Goal: Communication & Community: Ask a question

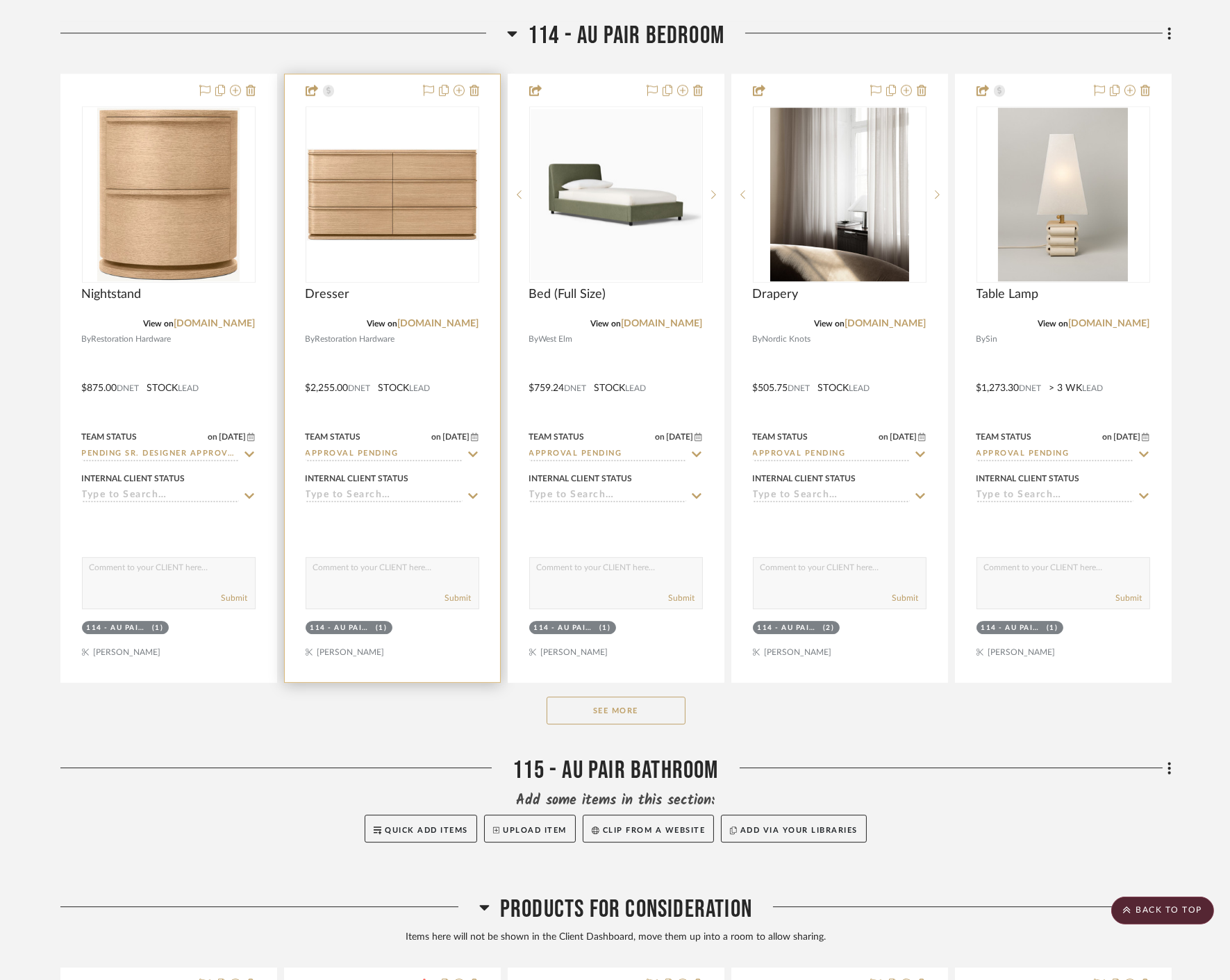
scroll to position [8566, 0]
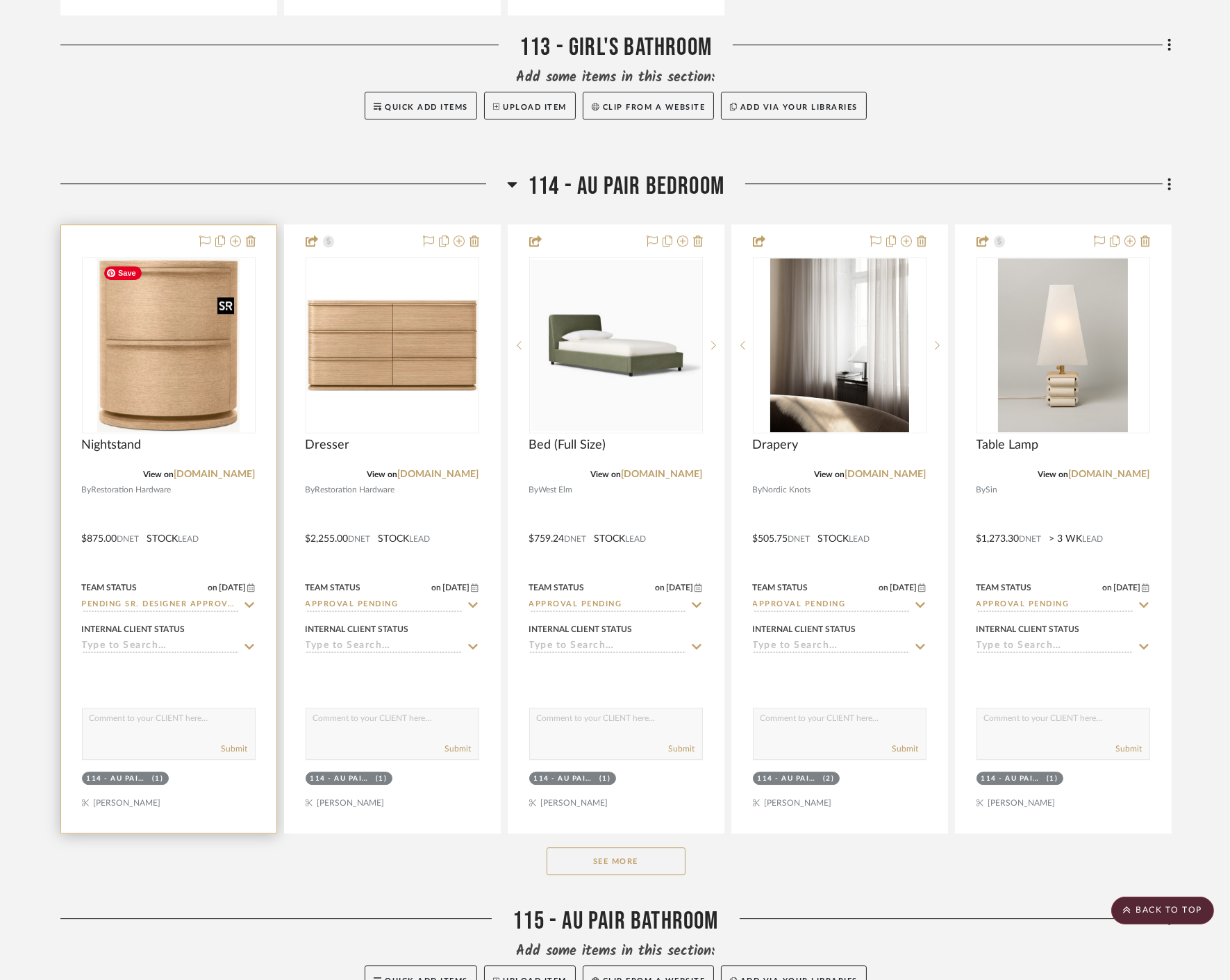
click at [0, 0] on img at bounding box center [0, 0] width 0 height 0
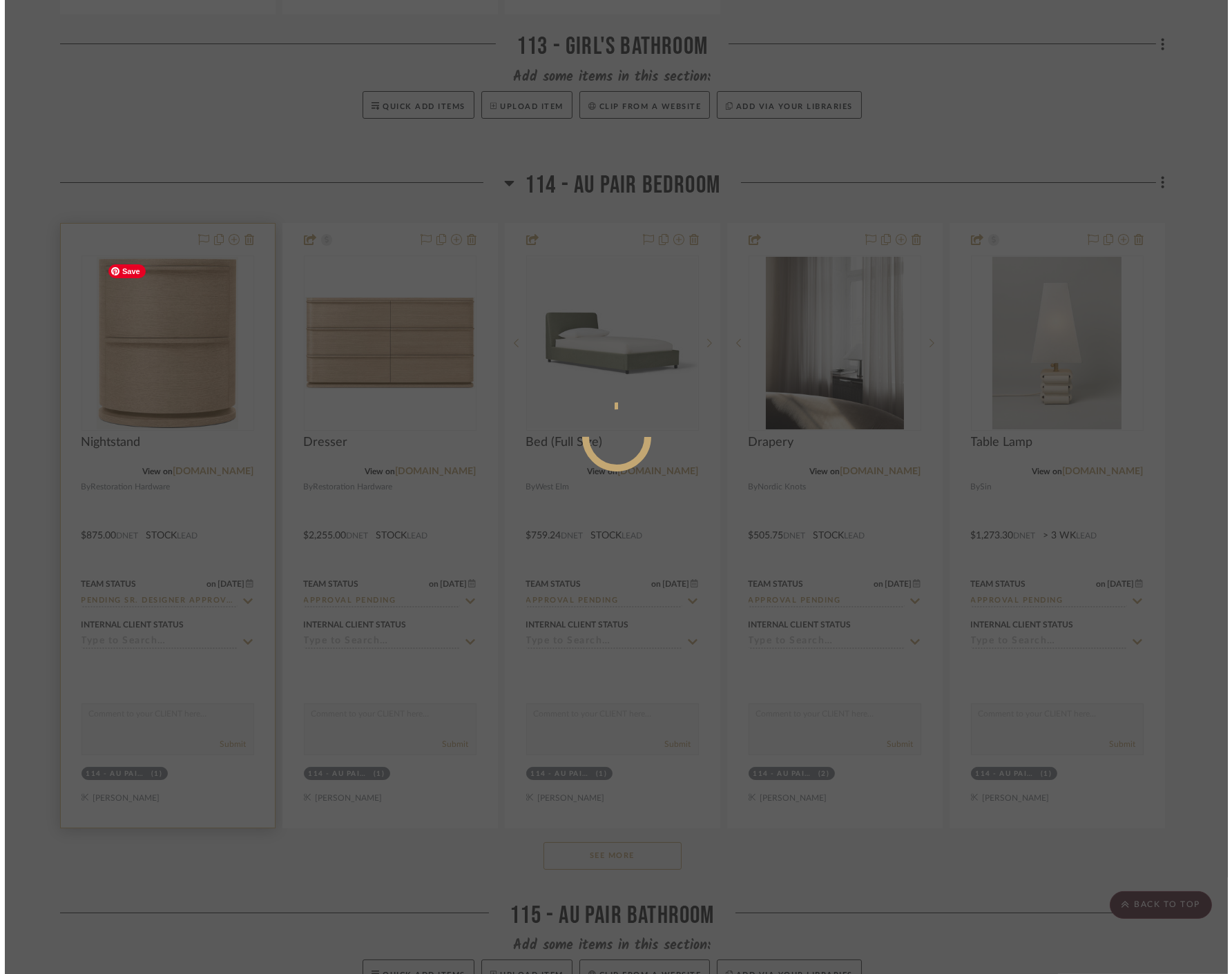
scroll to position [0, 0]
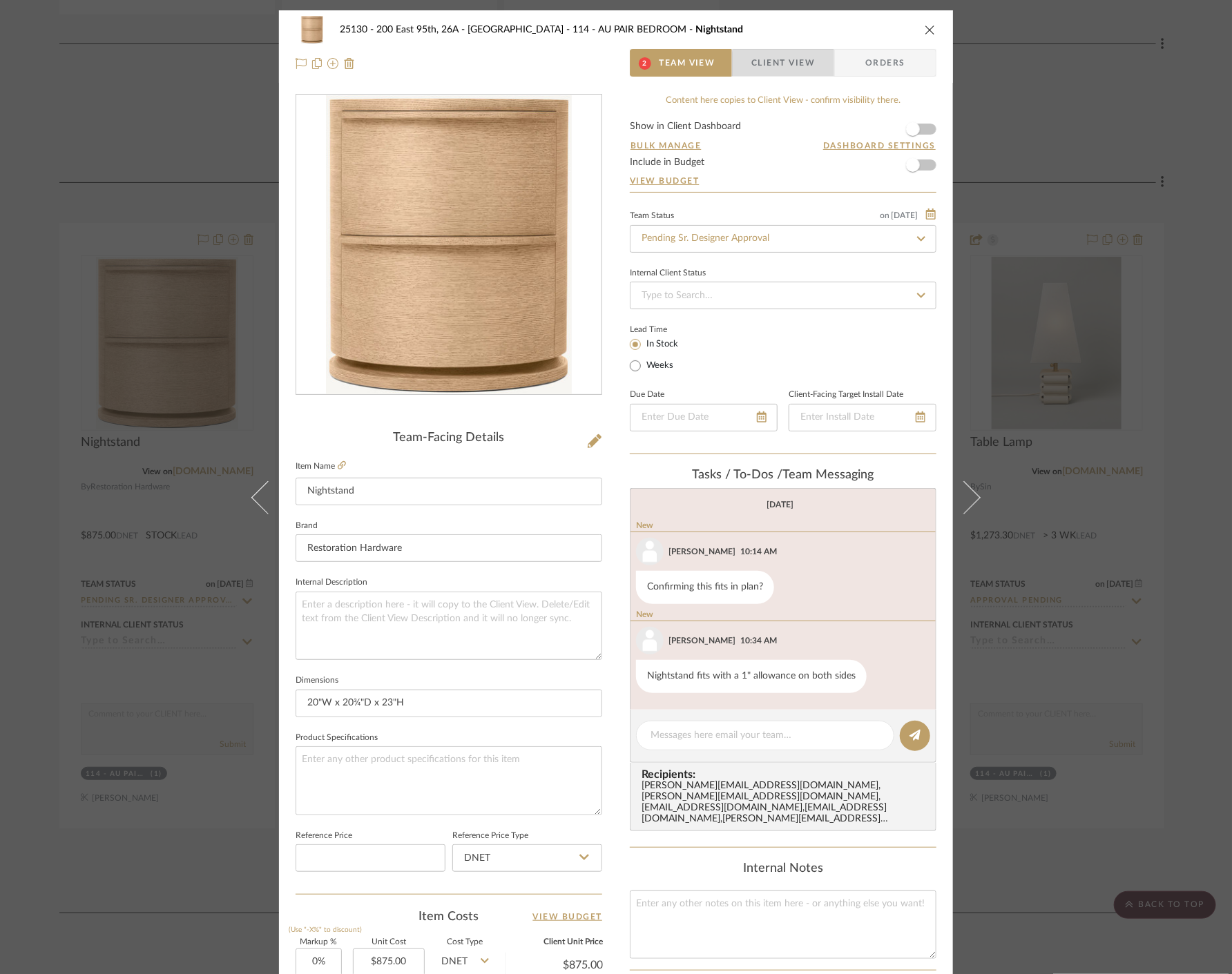
click at [780, 64] on span "Client View" at bounding box center [783, 63] width 64 height 28
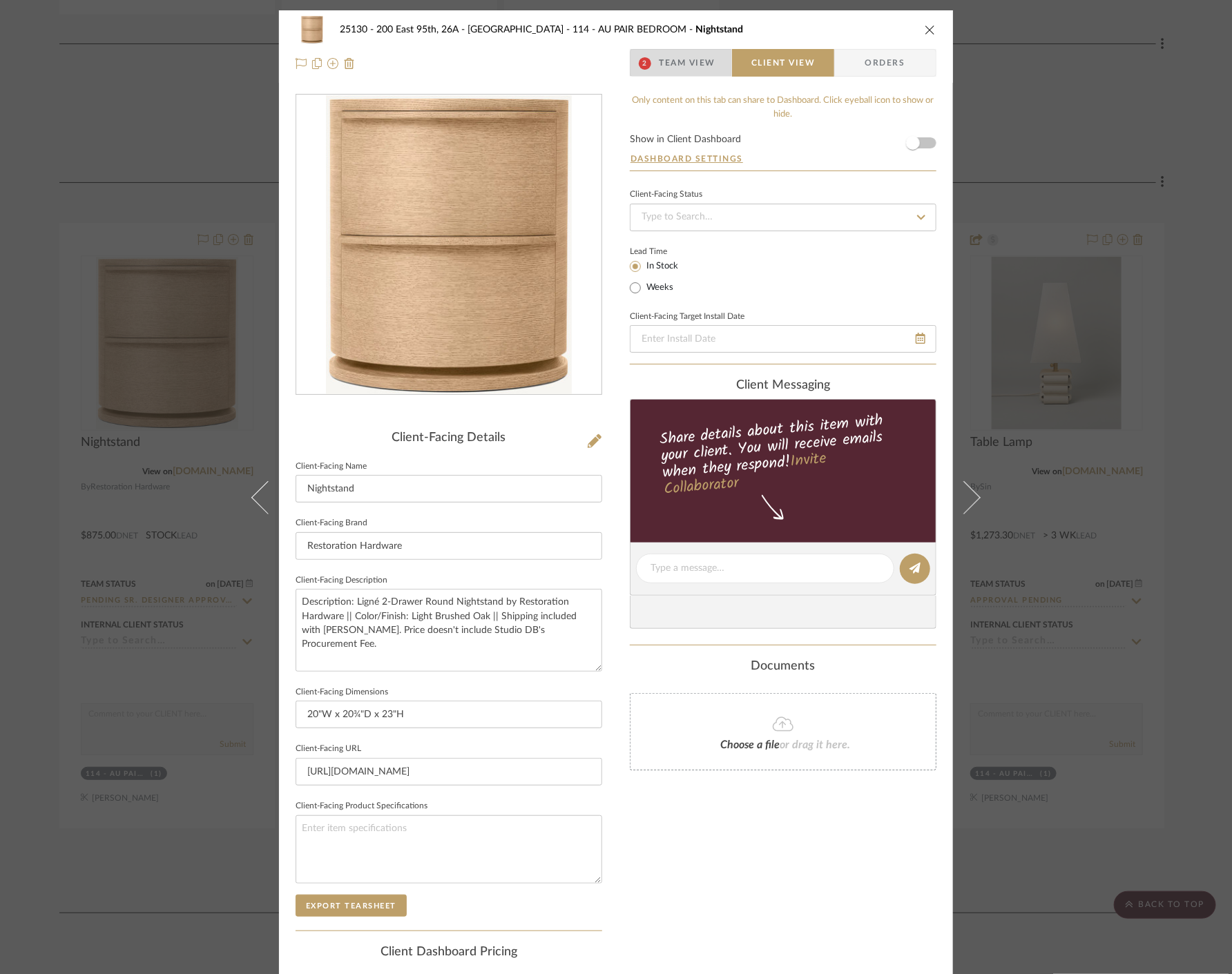
click at [685, 65] on span "Team View" at bounding box center [687, 63] width 57 height 28
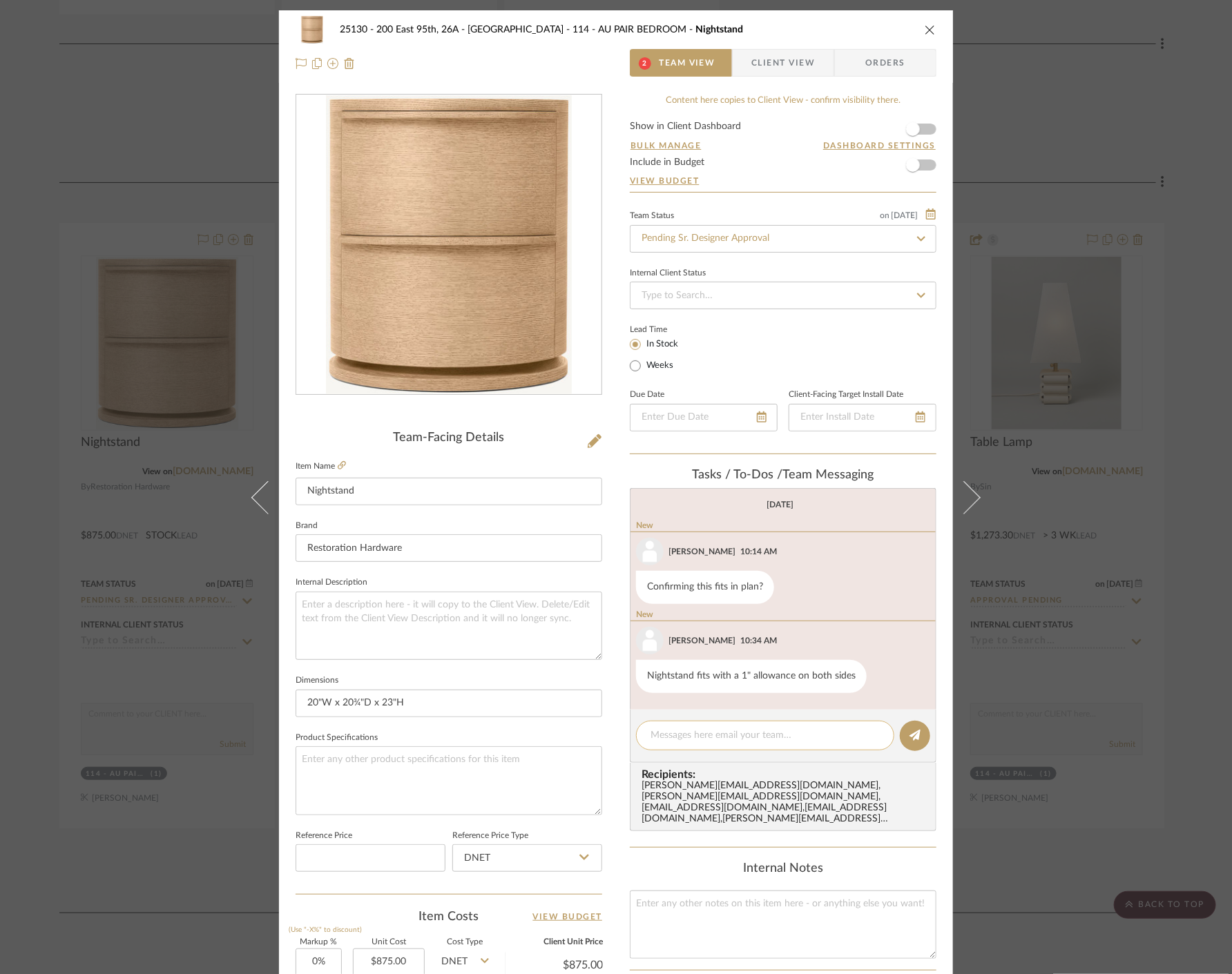
click at [714, 738] on textarea at bounding box center [765, 735] width 230 height 15
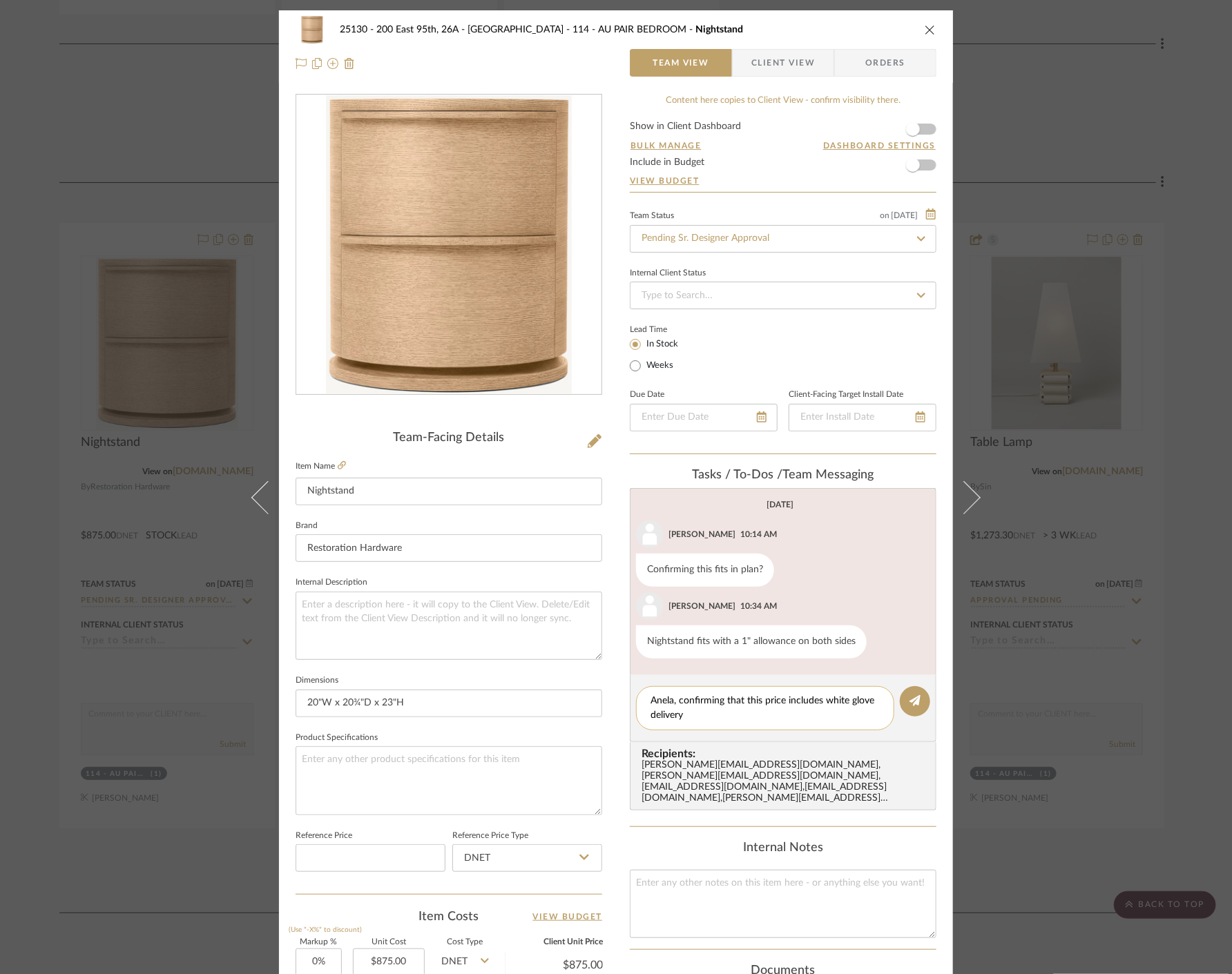
type textarea "Anela, confirming that this price includes white glove delivery?"
